Goal: Information Seeking & Learning: Check status

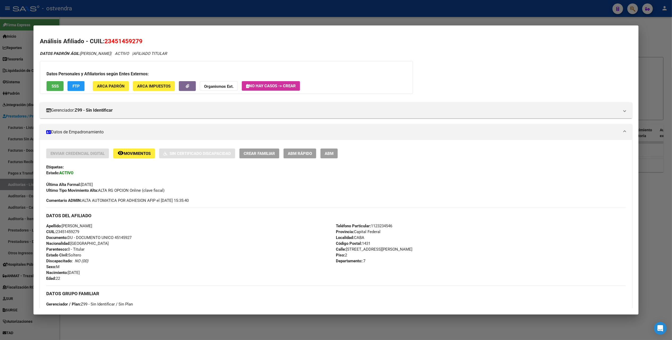
click at [658, 38] on div at bounding box center [336, 170] width 672 height 340
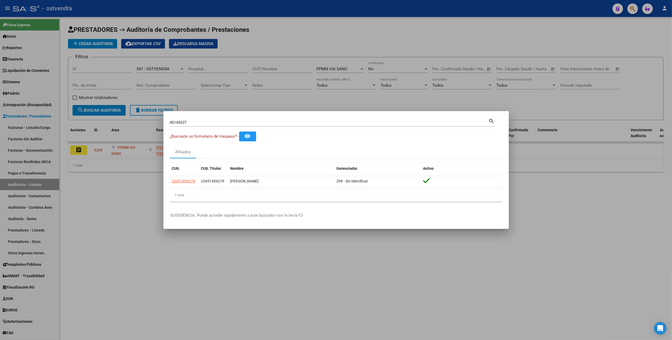
click at [656, 36] on div at bounding box center [336, 170] width 672 height 340
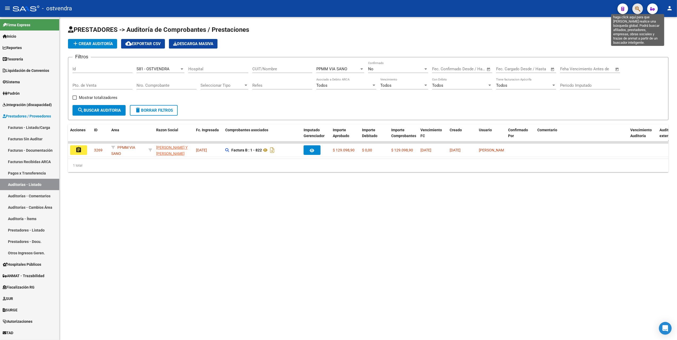
click at [639, 7] on icon "button" at bounding box center [637, 9] width 5 height 6
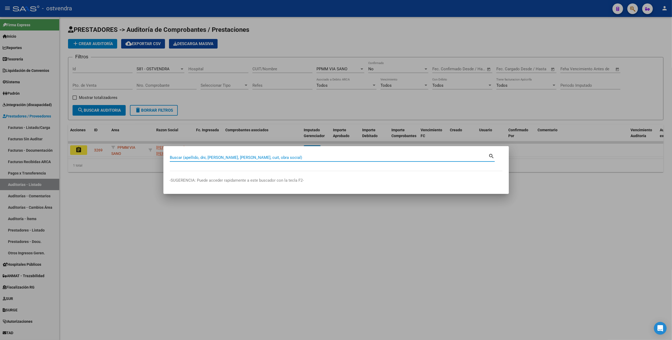
click at [235, 156] on input "Buscar (apellido, dni, cuil, nro traspaso, cuit, obra social)" at bounding box center [329, 157] width 319 height 5
type input "57012163"
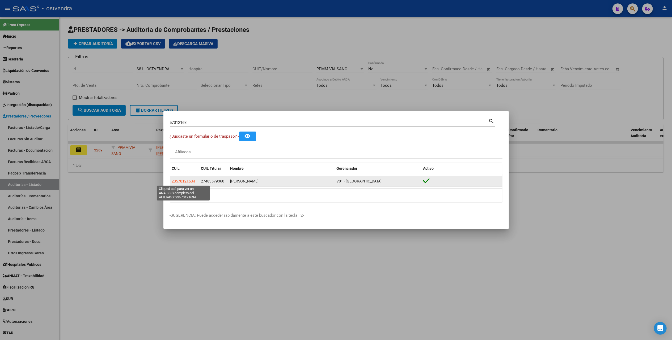
click at [181, 180] on span "23570121634" at bounding box center [183, 181] width 23 height 4
type textarea "23570121634"
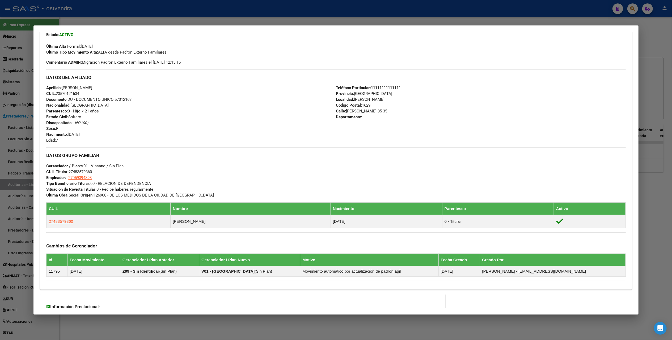
scroll to position [203, 0]
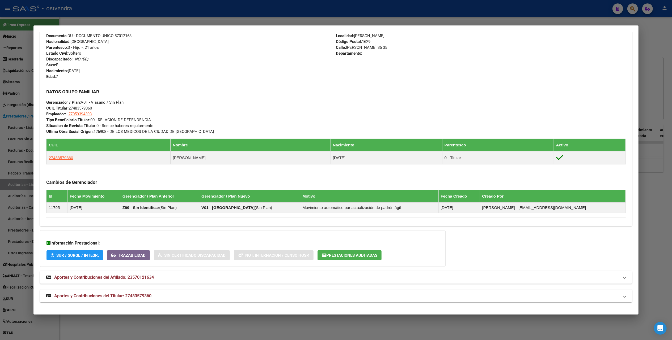
click at [358, 255] on span "Prestaciones Auditadas" at bounding box center [351, 255] width 51 height 5
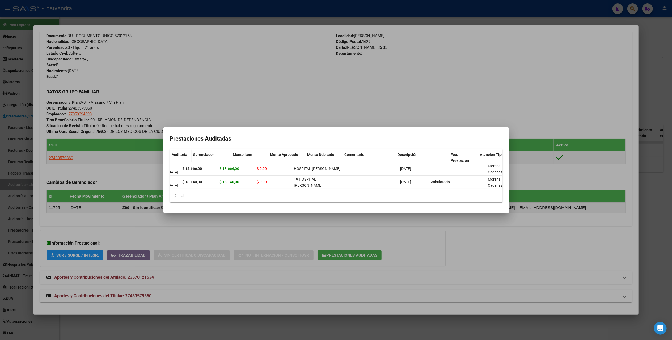
scroll to position [0, 0]
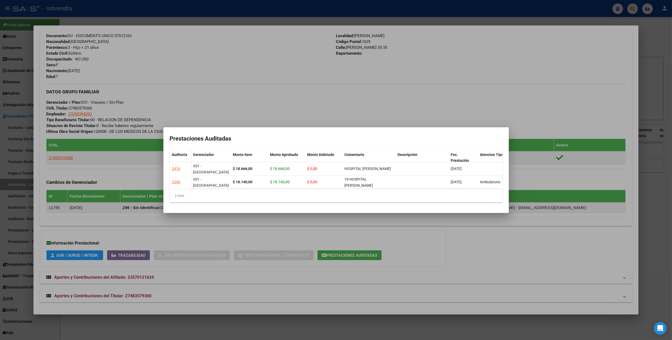
click at [550, 105] on div at bounding box center [336, 170] width 672 height 340
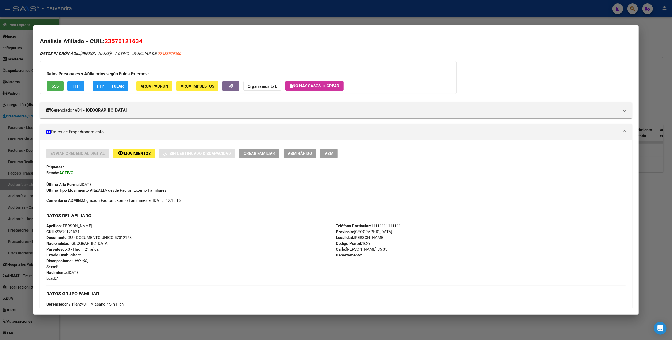
click at [663, 29] on div at bounding box center [336, 170] width 672 height 340
